Goal: Task Accomplishment & Management: Manage account settings

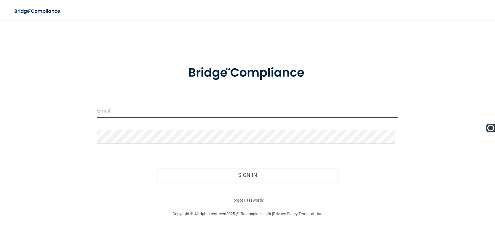
click at [185, 114] on input "email" at bounding box center [247, 111] width 301 height 14
click at [159, 113] on input "email" at bounding box center [247, 111] width 301 height 14
type input "[PERSON_NAME][EMAIL_ADDRESS][DOMAIN_NAME]"
click at [157, 168] on button "Sign In" at bounding box center [247, 175] width 181 height 14
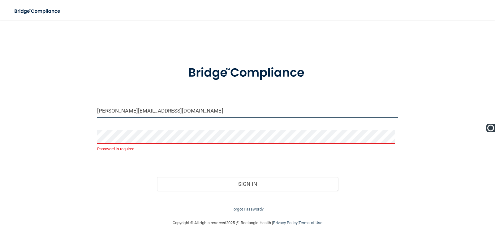
click at [198, 113] on input "[PERSON_NAME][EMAIL_ADDRESS][DOMAIN_NAME]" at bounding box center [247, 111] width 301 height 14
click at [186, 147] on p "Password is required" at bounding box center [247, 148] width 301 height 7
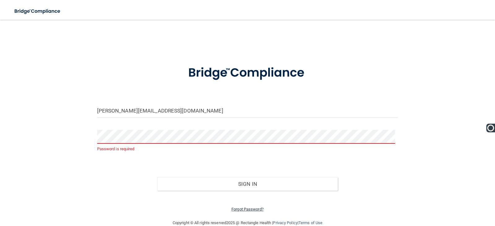
click at [245, 207] on link "Forgot Password?" at bounding box center [247, 209] width 32 height 5
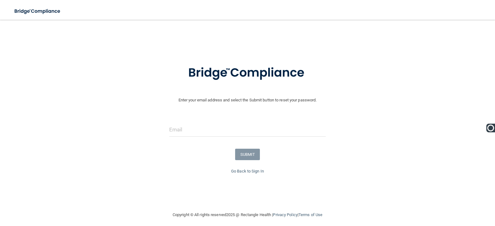
click at [46, 47] on div "Enter your email address and select the Submit button to reset your password. S…" at bounding box center [247, 115] width 479 height 179
click at [212, 133] on input "email" at bounding box center [247, 130] width 157 height 14
type input "[PERSON_NAME][EMAIL_ADDRESS][DOMAIN_NAME]"
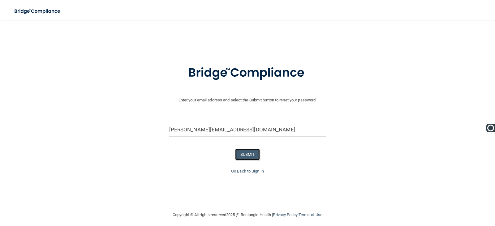
click at [254, 150] on button "SUBMIT" at bounding box center [247, 154] width 25 height 11
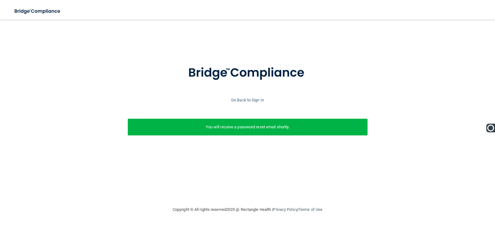
click at [256, 132] on div "You will receive a password reset email shortly." at bounding box center [248, 127] width 240 height 17
click at [258, 126] on p "You will receive a password reset email shortly." at bounding box center [247, 126] width 230 height 7
click at [254, 102] on link "Go Back to Sign In" at bounding box center [247, 100] width 33 height 5
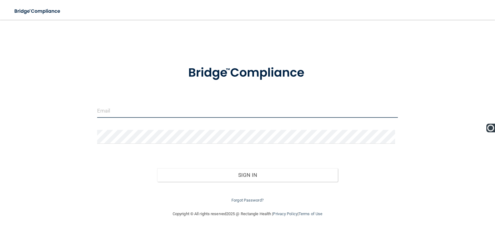
click at [181, 114] on input "email" at bounding box center [247, 111] width 301 height 14
type input "[EMAIL_ADDRESS][DOMAIN_NAME]"
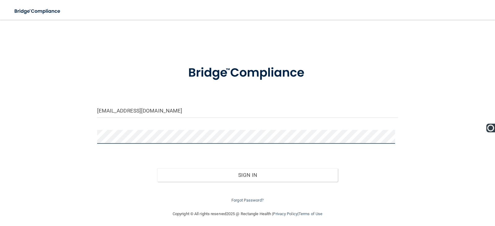
click at [157, 168] on button "Sign In" at bounding box center [247, 175] width 181 height 14
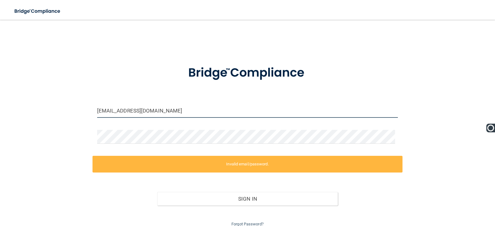
click at [202, 106] on input "[EMAIL_ADDRESS][DOMAIN_NAME]" at bounding box center [247, 111] width 301 height 14
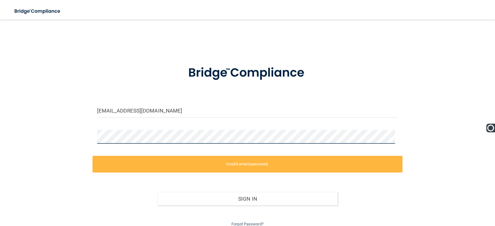
click at [45, 134] on div "[EMAIL_ADDRESS][DOMAIN_NAME] Invalid email/password. You don't have permission …" at bounding box center [247, 127] width 470 height 202
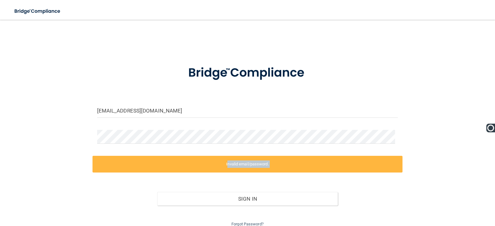
drag, startPoint x: 189, startPoint y: 165, endPoint x: 181, endPoint y: 148, distance: 19.0
click at [168, 202] on div "Invalid email/password. You don't have permission to access that page. Sign In …" at bounding box center [247, 192] width 310 height 72
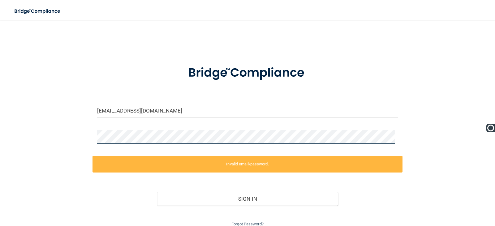
click at [157, 192] on button "Sign In" at bounding box center [247, 199] width 181 height 14
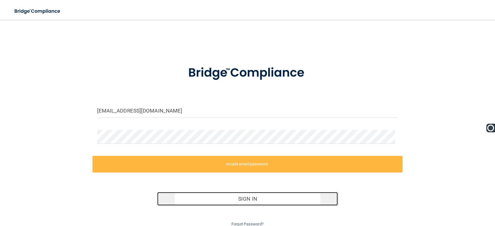
click at [250, 201] on button "Sign In" at bounding box center [247, 199] width 181 height 14
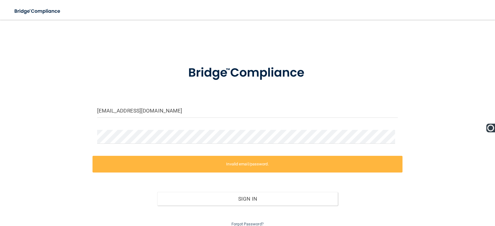
click at [155, 58] on div at bounding box center [247, 73] width 310 height 32
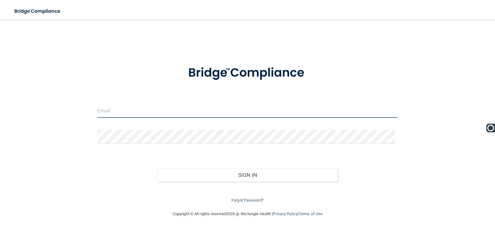
click at [130, 112] on input "email" at bounding box center [247, 111] width 301 height 14
type input "[PERSON_NAME][EMAIL_ADDRESS][DOMAIN_NAME]"
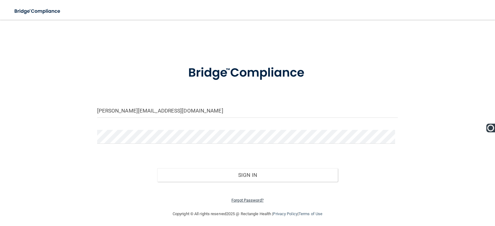
click at [244, 198] on link "Forgot Password?" at bounding box center [247, 200] width 32 height 5
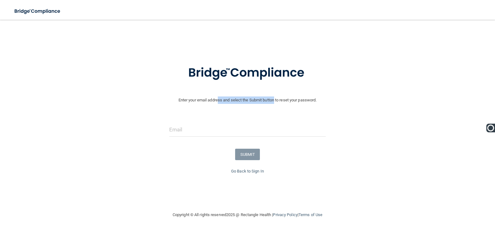
drag, startPoint x: 215, startPoint y: 98, endPoint x: 272, endPoint y: 101, distance: 56.7
click at [272, 101] on p "Enter your email address and select the Submit button to reset your password." at bounding box center [247, 80] width 498 height 47
click at [328, 123] on div at bounding box center [247, 132] width 498 height 19
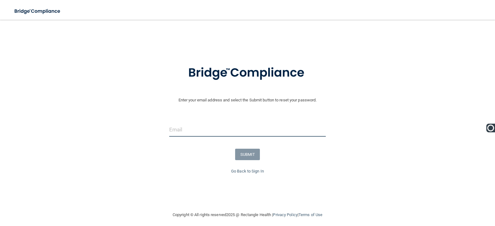
click at [229, 130] on input "email" at bounding box center [247, 130] width 157 height 14
type input "[PERSON_NAME][EMAIL_ADDRESS][DOMAIN_NAME]"
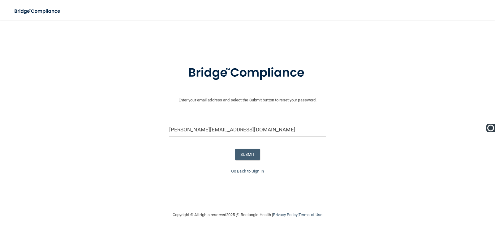
drag, startPoint x: 159, startPoint y: 164, endPoint x: 171, endPoint y: 162, distance: 11.8
click at [164, 164] on form "Enter your email address and select the Submit button to reset your password. s…" at bounding box center [247, 112] width 488 height 111
click at [249, 155] on button "SUBMIT" at bounding box center [247, 154] width 25 height 11
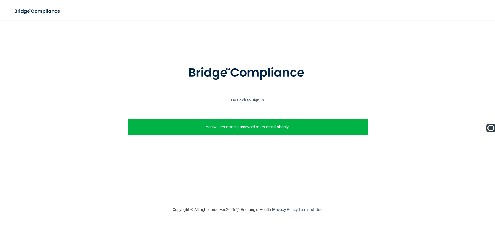
click at [284, 95] on div "Enter your email address and select the Submit button to reset your password. s…" at bounding box center [247, 107] width 488 height 100
click at [245, 153] on div "Enter your email address and select the Submit button to reset your password. s…" at bounding box center [247, 107] width 488 height 100
drag, startPoint x: 335, startPoint y: 167, endPoint x: 403, endPoint y: 177, distance: 69.4
click at [344, 167] on div "Enter your email address and select the Submit button to reset your password. s…" at bounding box center [247, 113] width 470 height 174
click at [303, 181] on div "Enter your email address and select the Submit button to reset your password. s…" at bounding box center [247, 113] width 470 height 174
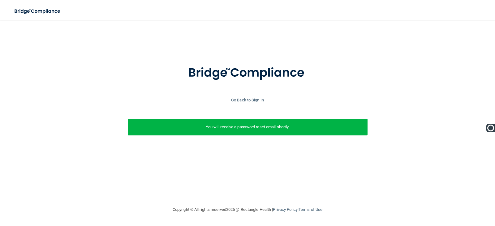
click at [256, 163] on div "Enter your email address and select the Submit button to reset your password. s…" at bounding box center [247, 113] width 470 height 174
